Goal: Transaction & Acquisition: Book appointment/travel/reservation

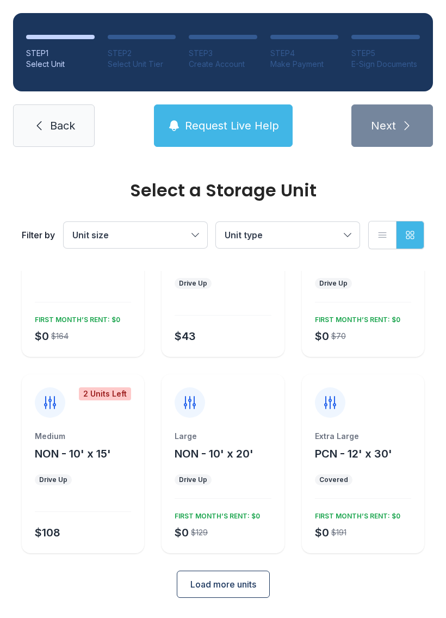
scroll to position [95, 0]
click at [252, 428] on div "Large NON - 10' x 20' Drive Up $0 $129 FIRST MONTH’S RENT: $0" at bounding box center [223, 464] width 122 height 179
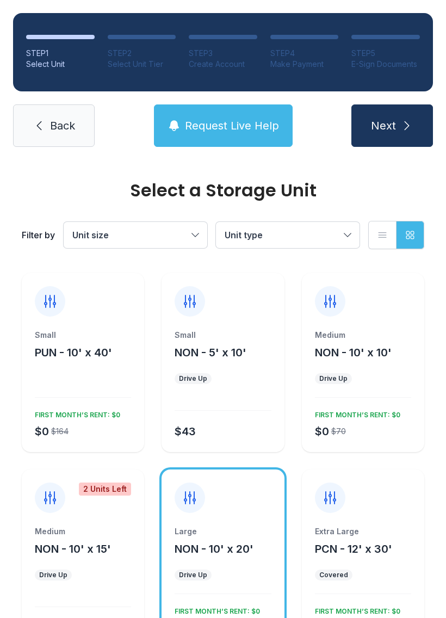
scroll to position [0, 0]
click at [285, 237] on span "Unit type" at bounding box center [282, 235] width 115 height 13
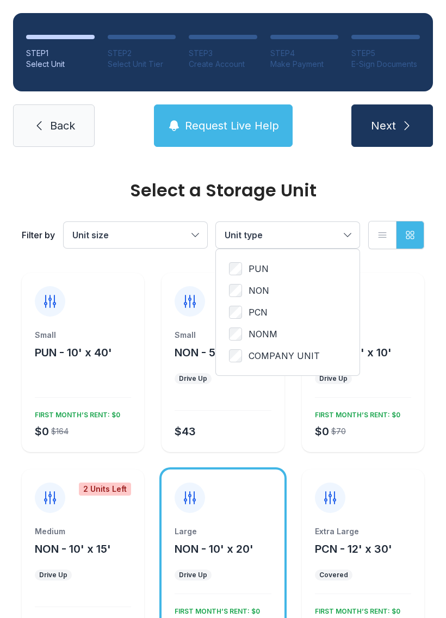
click at [307, 247] on button "Unit type" at bounding box center [288, 235] width 144 height 26
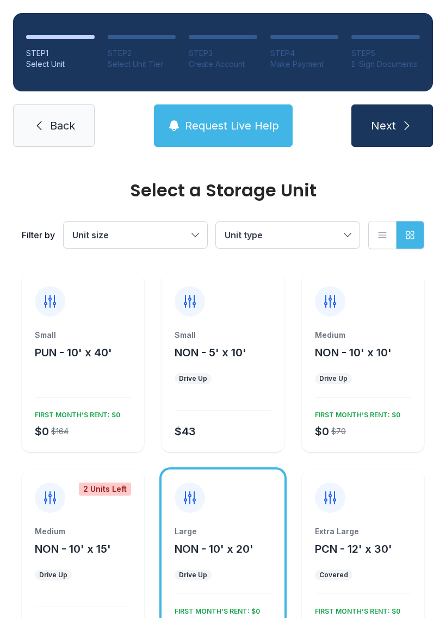
click at [171, 241] on span "Unit size" at bounding box center [129, 235] width 115 height 13
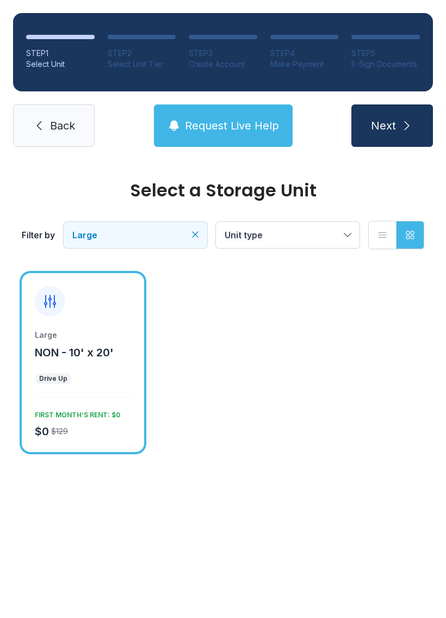
click at [120, 370] on div "Large NON - 10' x 20' Drive Up $0 $129 FIRST MONTH’S RENT: $0" at bounding box center [83, 391] width 122 height 122
click at [53, 302] on icon at bounding box center [49, 301] width 17 height 17
click at [129, 381] on ul "Drive Up" at bounding box center [83, 378] width 96 height 11
click at [410, 120] on icon "submit" at bounding box center [407, 125] width 13 height 13
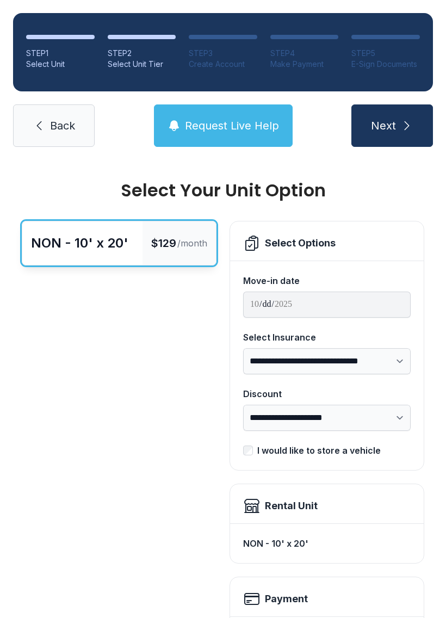
click at [58, 126] on span "Back" at bounding box center [62, 125] width 25 height 15
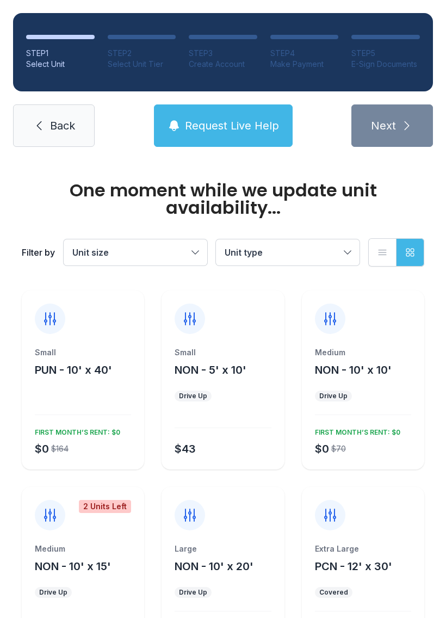
click at [61, 109] on link "Back" at bounding box center [54, 125] width 82 height 42
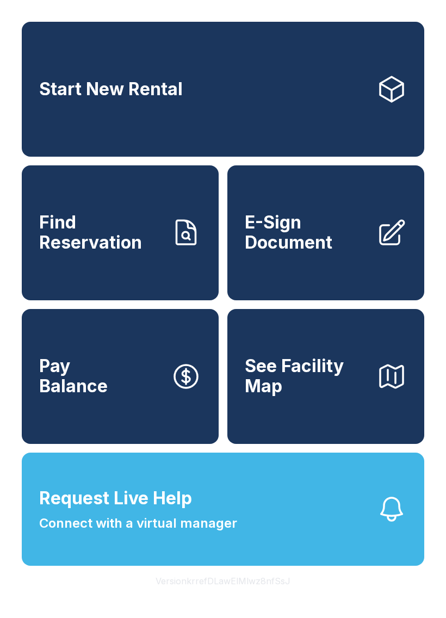
click at [173, 97] on span "Start New Rental" at bounding box center [111, 89] width 144 height 20
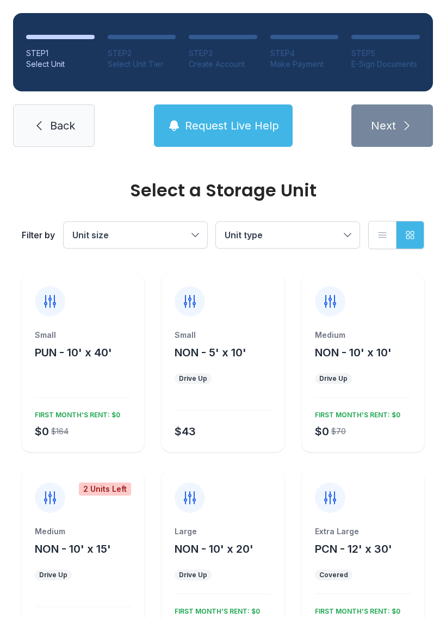
click at [149, 237] on span "Unit size" at bounding box center [129, 235] width 115 height 13
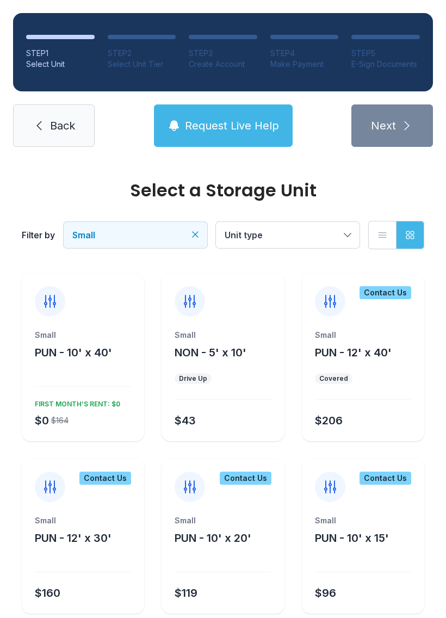
click at [176, 233] on span "Small" at bounding box center [129, 235] width 115 height 13
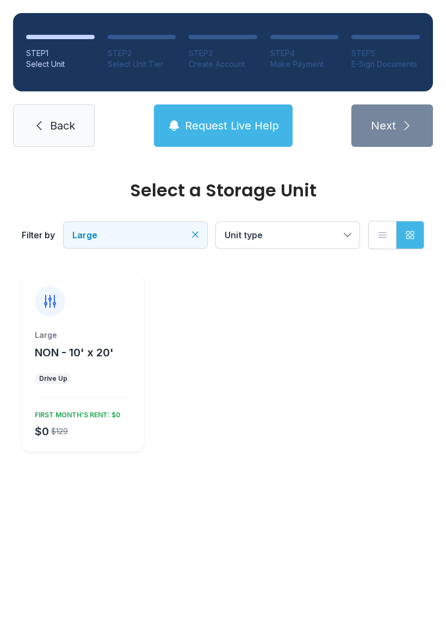
click at [344, 436] on ul "Large NON - 10' x 20' Drive Up $0 $129 FIRST MONTH’S RENT: $0" at bounding box center [223, 362] width 403 height 179
click at [288, 468] on div "Select a Storage Unit Filter by Large Unit type List view Grid view Large NON -…" at bounding box center [223, 328] width 446 height 336
click at [231, 448] on ul "Large NON - 10' x 20' Drive Up $0 $129 FIRST MONTH’S RENT: $0" at bounding box center [223, 362] width 403 height 179
click at [112, 391] on div "Large NON - 10' x 20' Drive Up $0 $129 FIRST MONTH’S RENT: $0" at bounding box center [83, 391] width 122 height 122
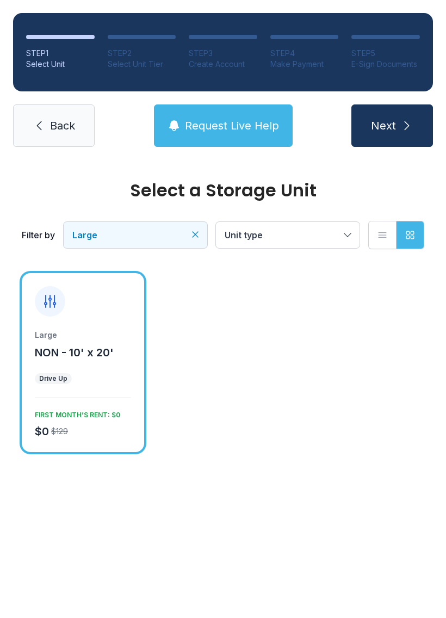
click at [349, 481] on div "Select a Storage Unit Filter by Large Unit type List view Grid view Large NON -…" at bounding box center [223, 328] width 446 height 336
click at [374, 462] on div "Select a Storage Unit Filter by Large Unit type List view Grid view Large NON -…" at bounding box center [223, 328] width 446 height 336
